Goal: Information Seeking & Learning: Learn about a topic

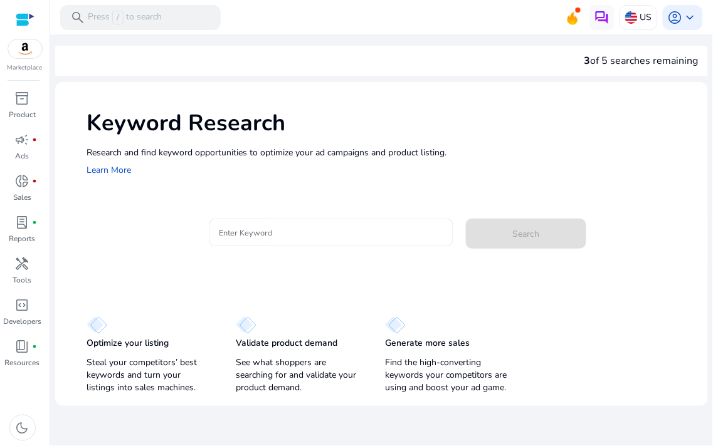
click at [260, 226] on input "Enter Keyword" at bounding box center [331, 233] width 224 height 14
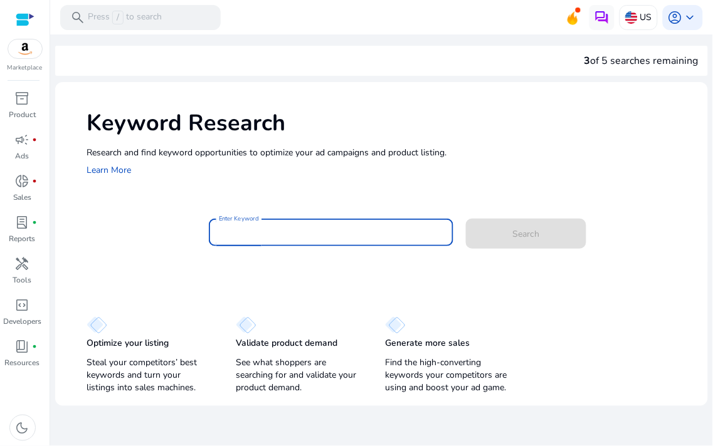
paste input "**********"
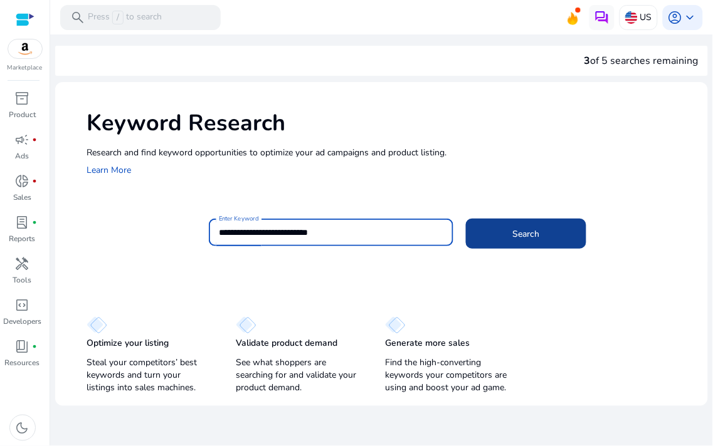
type input "**********"
click at [503, 232] on span at bounding box center [526, 234] width 120 height 30
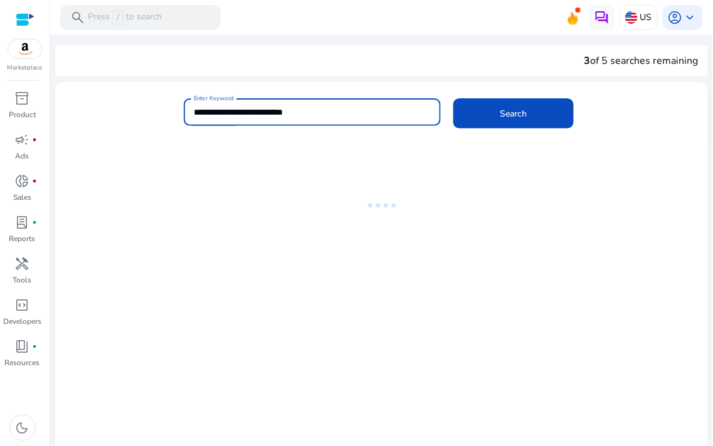
drag, startPoint x: 197, startPoint y: 108, endPoint x: 184, endPoint y: 109, distance: 12.6
click at [184, 109] on div "**********" at bounding box center [312, 112] width 257 height 28
click at [327, 117] on input "**********" at bounding box center [312, 112] width 237 height 14
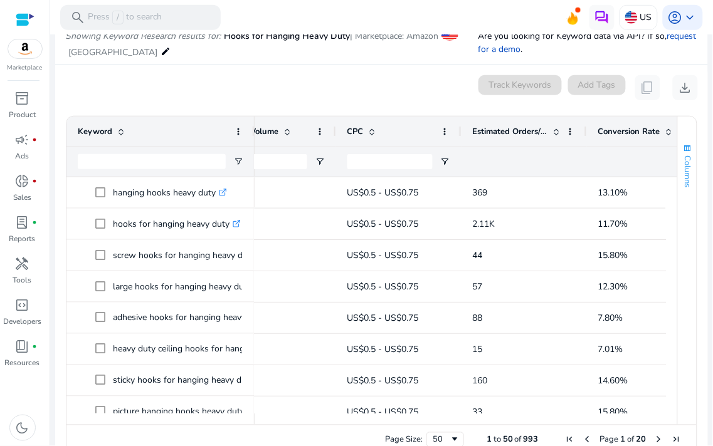
click at [678, 172] on button "Columns" at bounding box center [687, 166] width 19 height 68
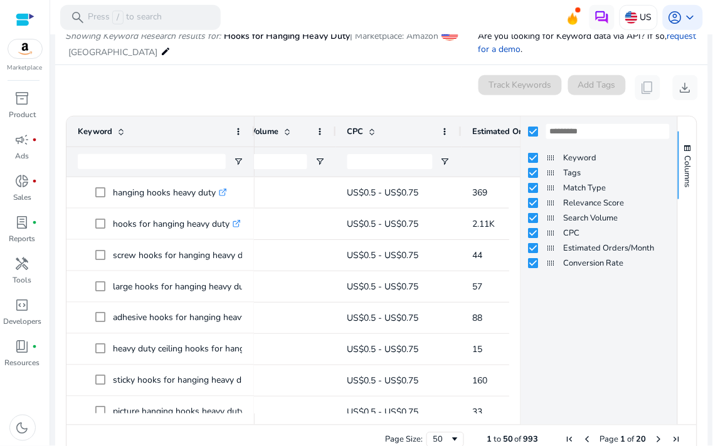
click at [474, 169] on div at bounding box center [524, 161] width 103 height 29
click at [682, 161] on span "Columns" at bounding box center [687, 171] width 11 height 32
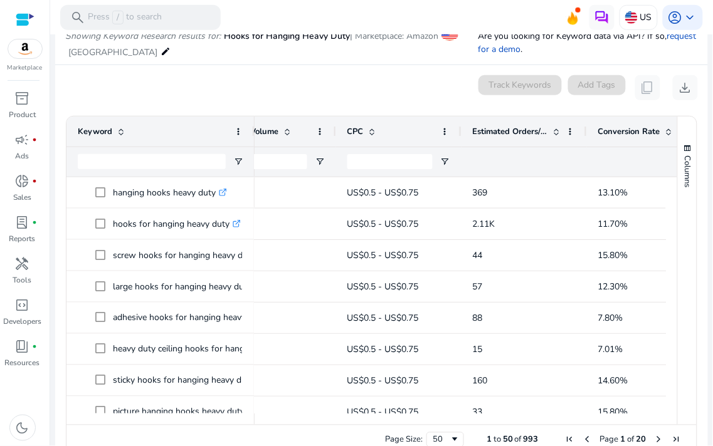
drag, startPoint x: 543, startPoint y: 424, endPoint x: 523, endPoint y: 423, distance: 20.1
click at [523, 423] on div at bounding box center [459, 419] width 411 height 11
drag, startPoint x: 518, startPoint y: 424, endPoint x: 490, endPoint y: 422, distance: 28.9
click at [490, 422] on div at bounding box center [459, 419] width 411 height 11
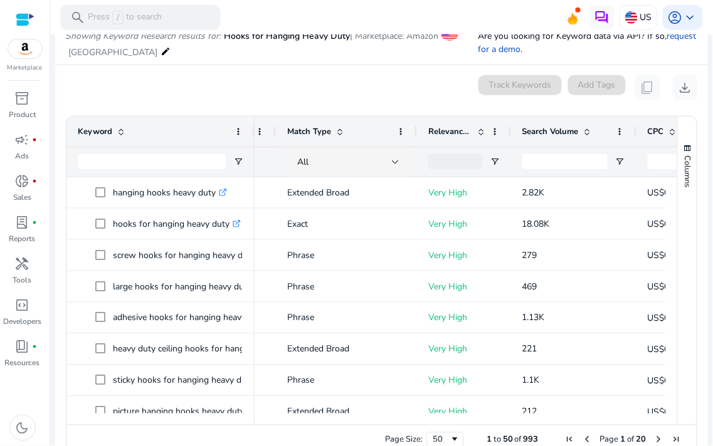
click at [563, 127] on span "Search Volume" at bounding box center [550, 131] width 56 height 11
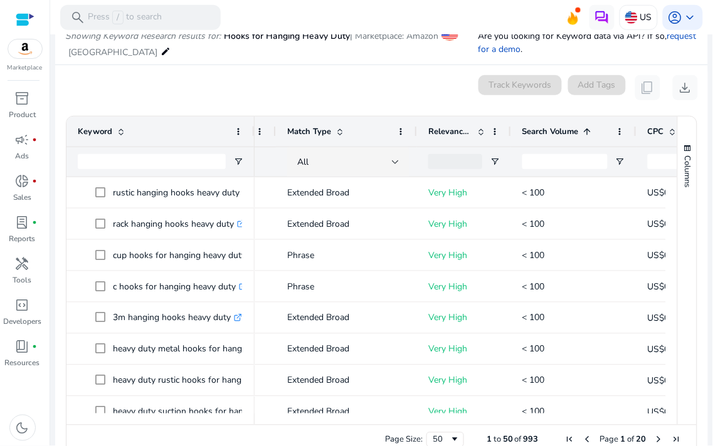
click at [563, 127] on span "Search Volume" at bounding box center [550, 131] width 56 height 11
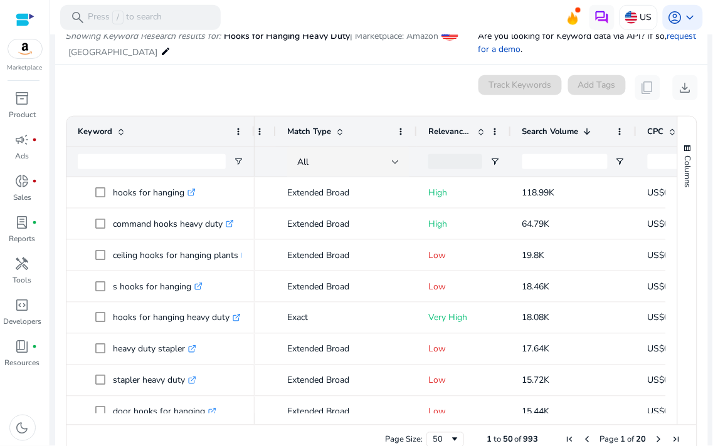
drag, startPoint x: 434, startPoint y: 417, endPoint x: 463, endPoint y: 412, distance: 29.3
click at [463, 414] on div at bounding box center [590, 419] width 843 height 11
drag, startPoint x: 455, startPoint y: 417, endPoint x: 521, endPoint y: 423, distance: 66.1
click at [521, 423] on div at bounding box center [459, 419] width 411 height 11
drag, startPoint x: 476, startPoint y: 425, endPoint x: 487, endPoint y: 424, distance: 10.7
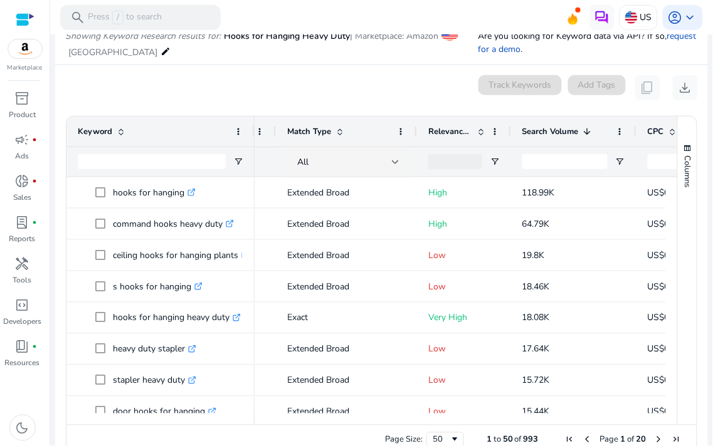
click at [487, 425] on div "Page Size: 50 1 to 50 of 993 Page 1 of 20" at bounding box center [381, 440] width 630 height 30
drag, startPoint x: 474, startPoint y: 419, endPoint x: 523, endPoint y: 434, distance: 51.3
click at [523, 434] on div "Drag here to set row groups Drag here to set column labels Keyword Relevance Sc…" at bounding box center [381, 286] width 631 height 340
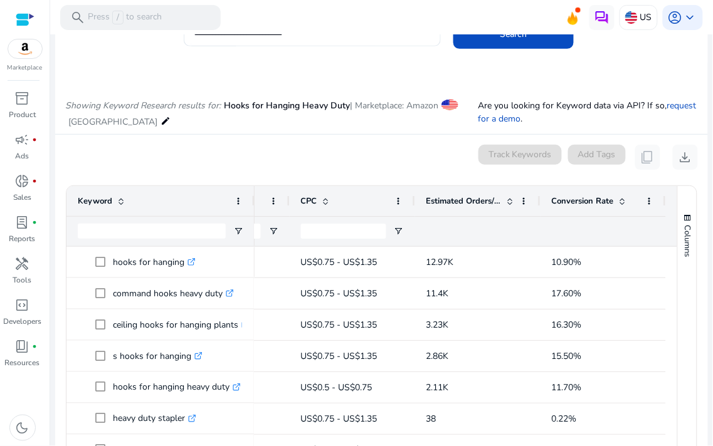
scroll to position [149, 0]
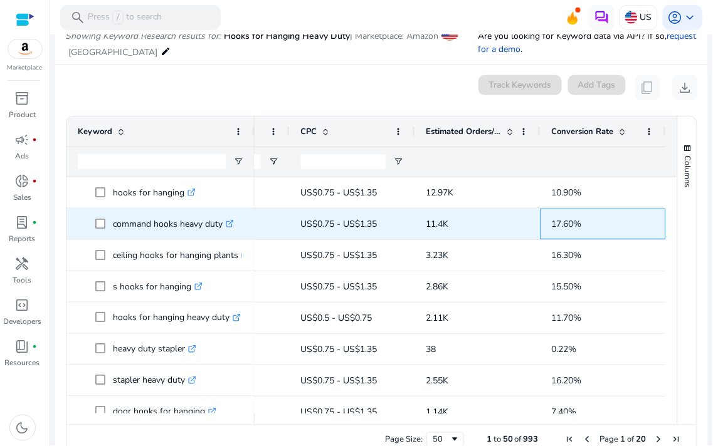
click at [569, 228] on span "17.60%" at bounding box center [567, 224] width 30 height 12
click at [568, 224] on span "17.60%" at bounding box center [567, 224] width 30 height 12
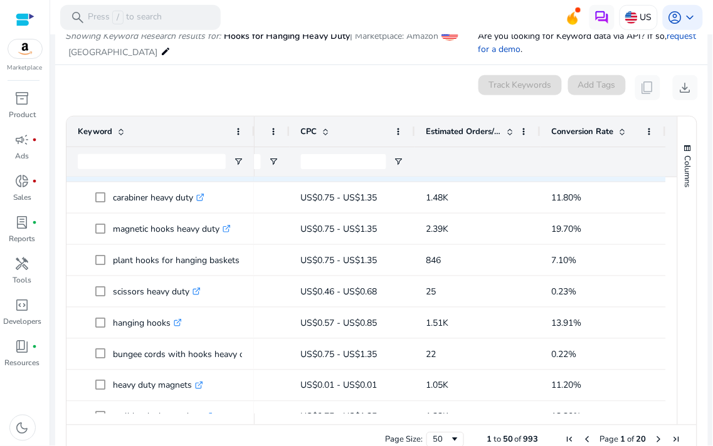
scroll to position [278, 0]
